Goal: Find specific fact: Find contact information

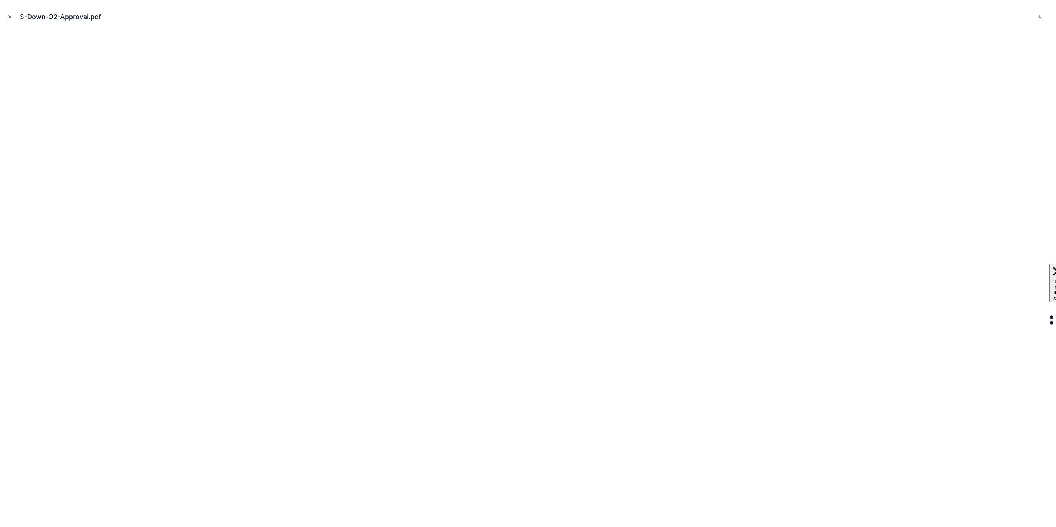
click at [3, 15] on div "S-Down-O2-Approval.pdf" at bounding box center [528, 263] width 1056 height 527
click at [9, 17] on icon "Close modal" at bounding box center [10, 17] width 3 height 3
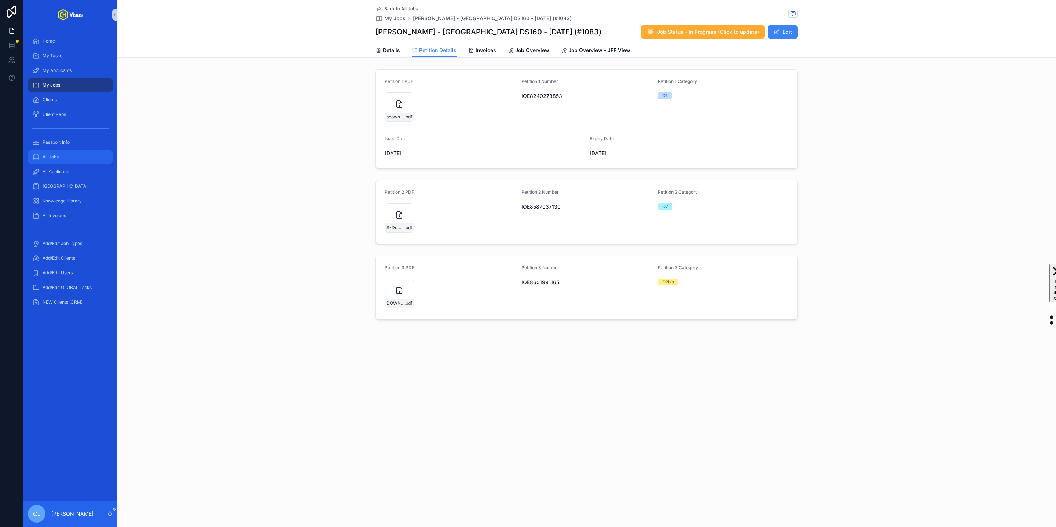
click at [75, 158] on div "All Jobs" at bounding box center [70, 157] width 76 height 12
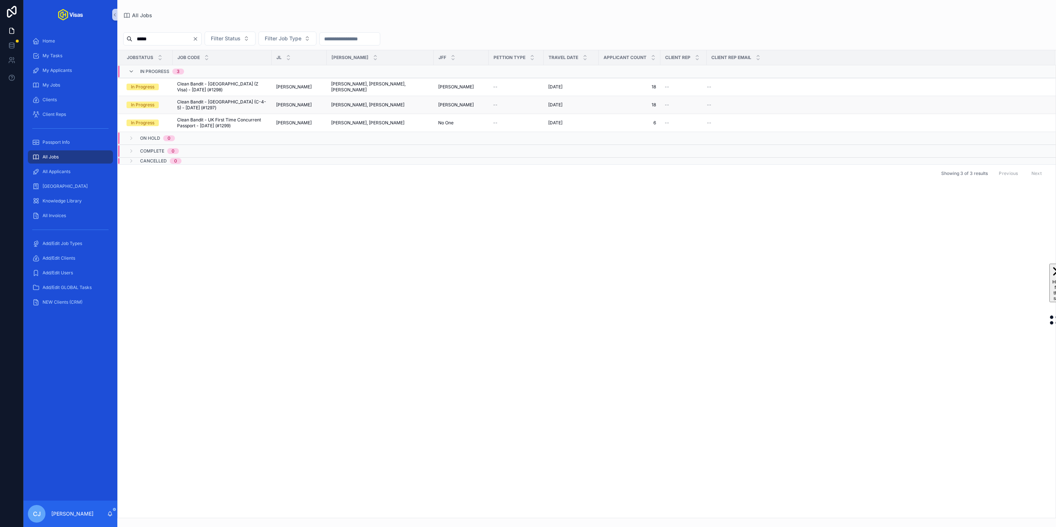
type input "*****"
click at [252, 105] on span "Clean Bandit - [GEOGRAPHIC_DATA] (C-4-5) - [DATE] (#1297)" at bounding box center [222, 105] width 90 height 12
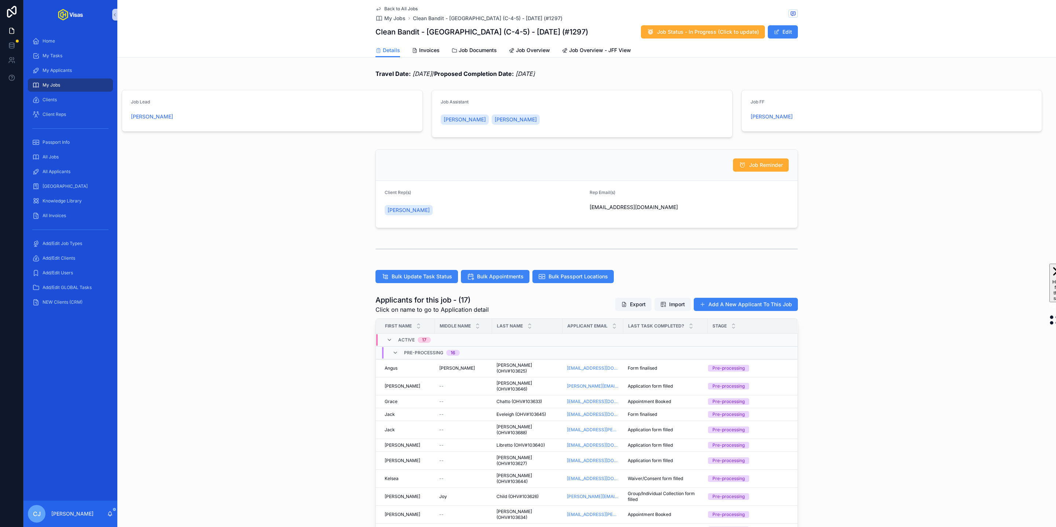
scroll to position [165, 0]
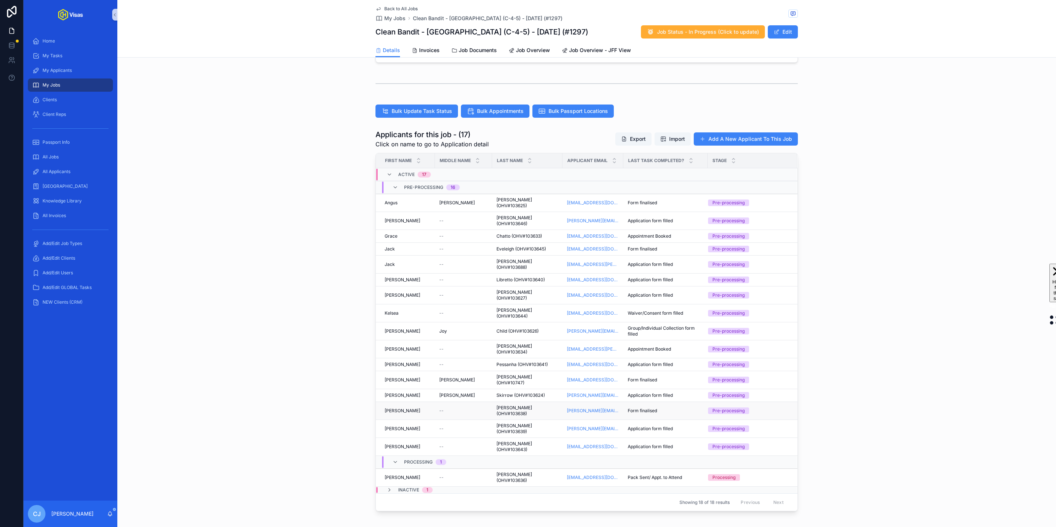
click at [411, 408] on div "[PERSON_NAME] [PERSON_NAME]" at bounding box center [408, 411] width 46 height 6
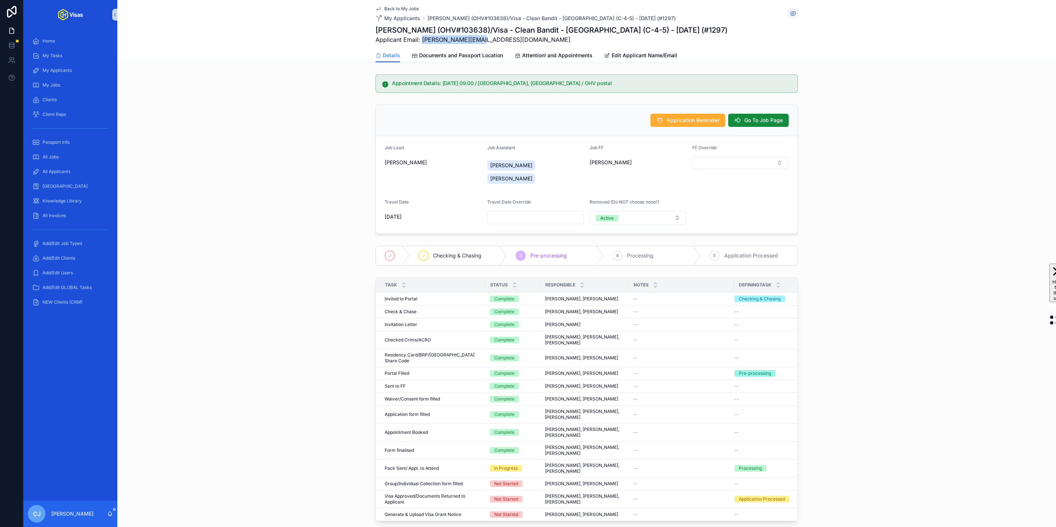
drag, startPoint x: 488, startPoint y: 40, endPoint x: 422, endPoint y: 42, distance: 65.3
click at [422, 42] on span "Applicant Email: [PERSON_NAME][EMAIL_ADDRESS][DOMAIN_NAME]" at bounding box center [552, 39] width 352 height 9
copy span "[PERSON_NAME][EMAIL_ADDRESS][DOMAIN_NAME]"
